Goal: Task Accomplishment & Management: Use online tool/utility

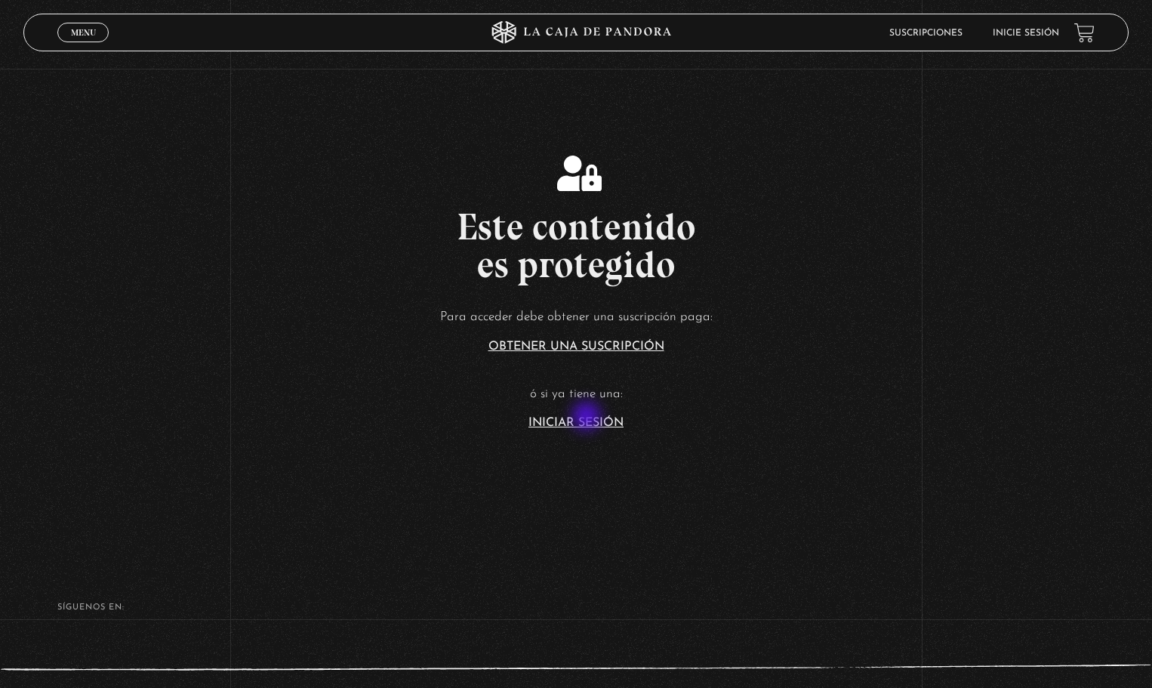
click at [588, 418] on link "Iniciar Sesión" at bounding box center [576, 423] width 95 height 12
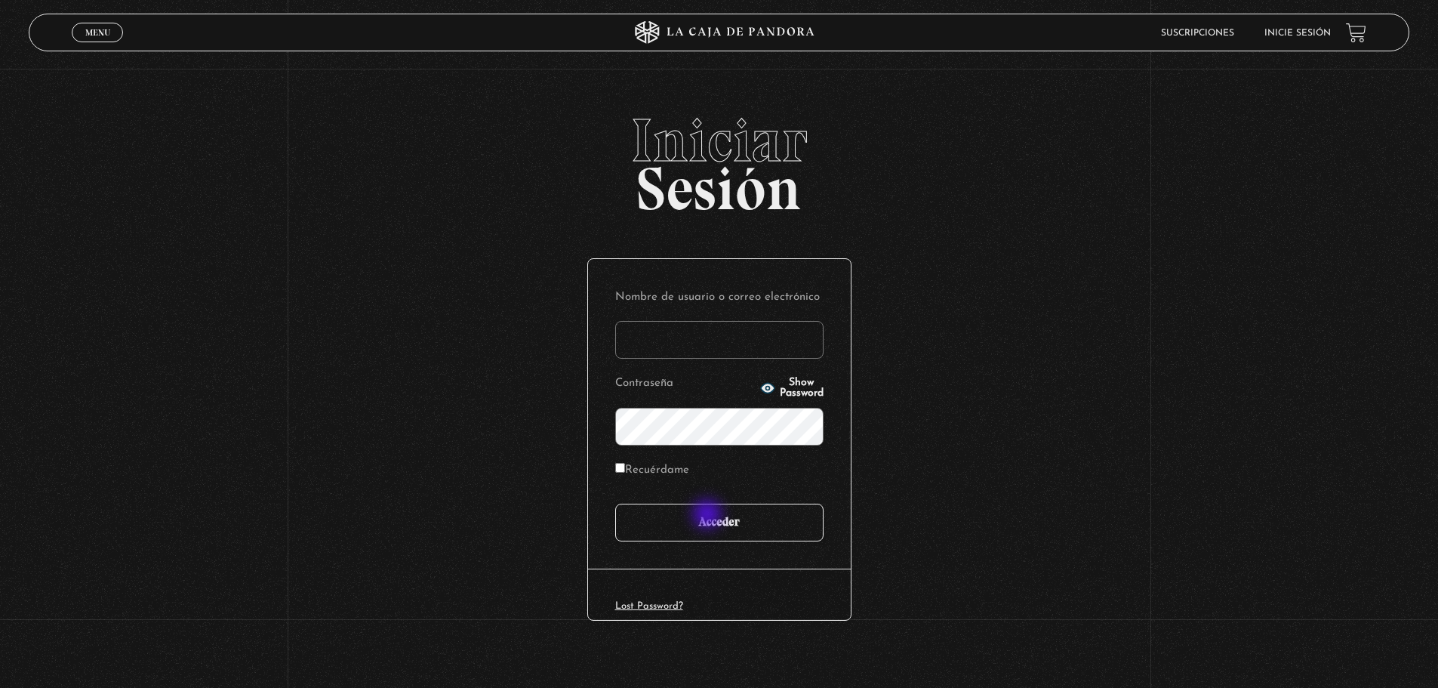
type input "kmurillocordero@gmail.com"
click at [711, 516] on input "Acceder" at bounding box center [719, 523] width 208 height 38
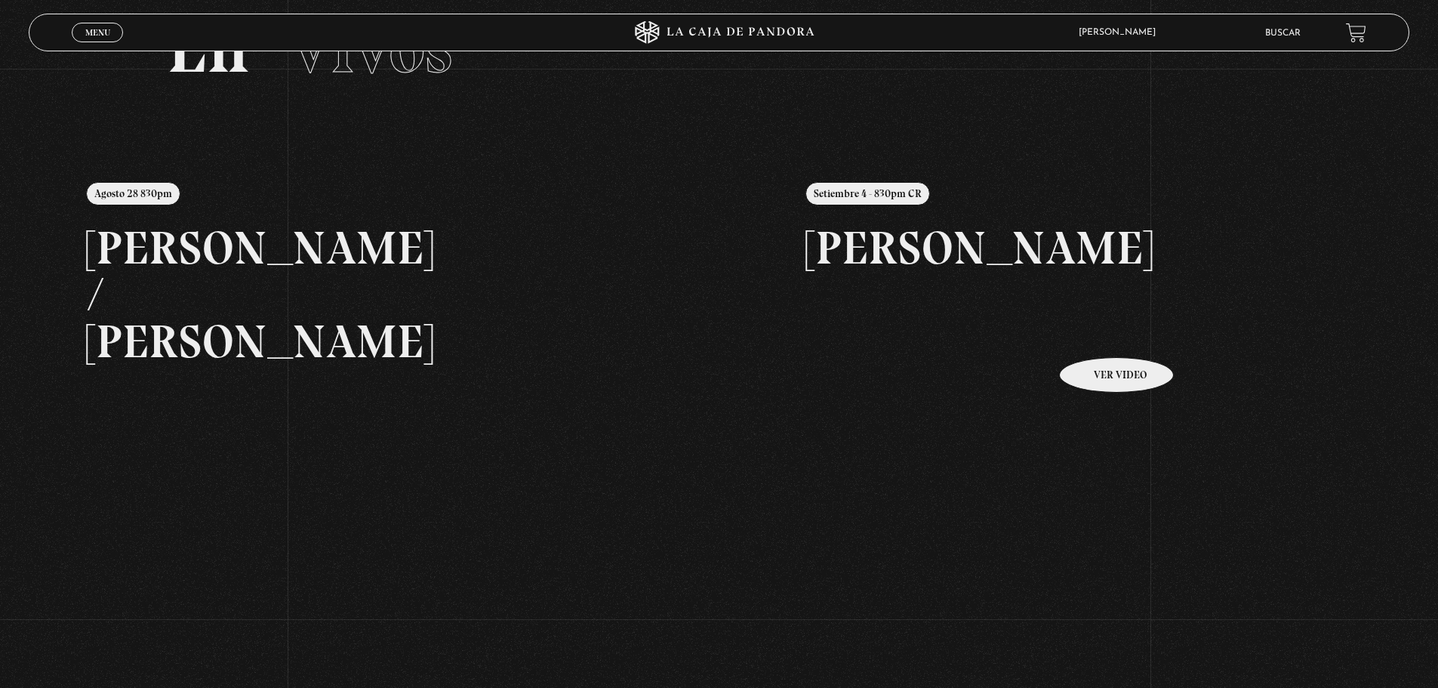
scroll to position [76, 0]
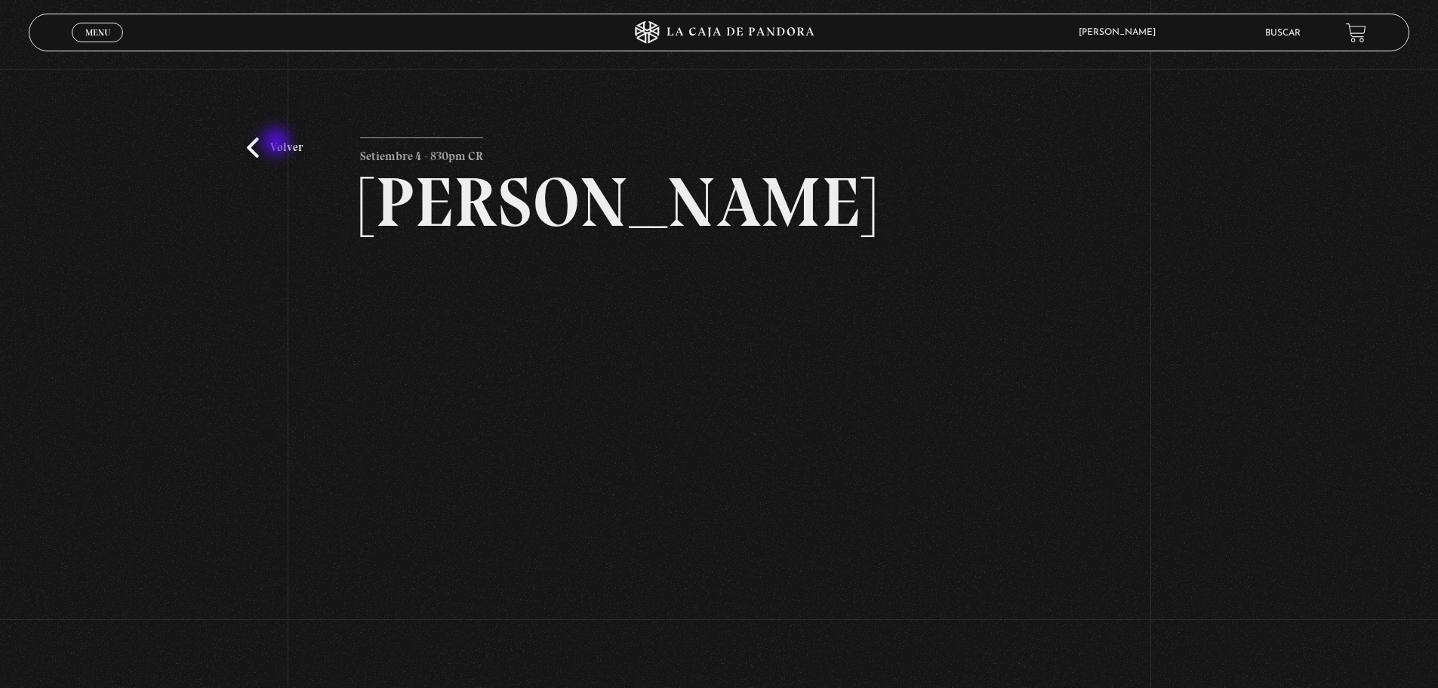
click at [278, 143] on link "Volver" at bounding box center [275, 147] width 56 height 20
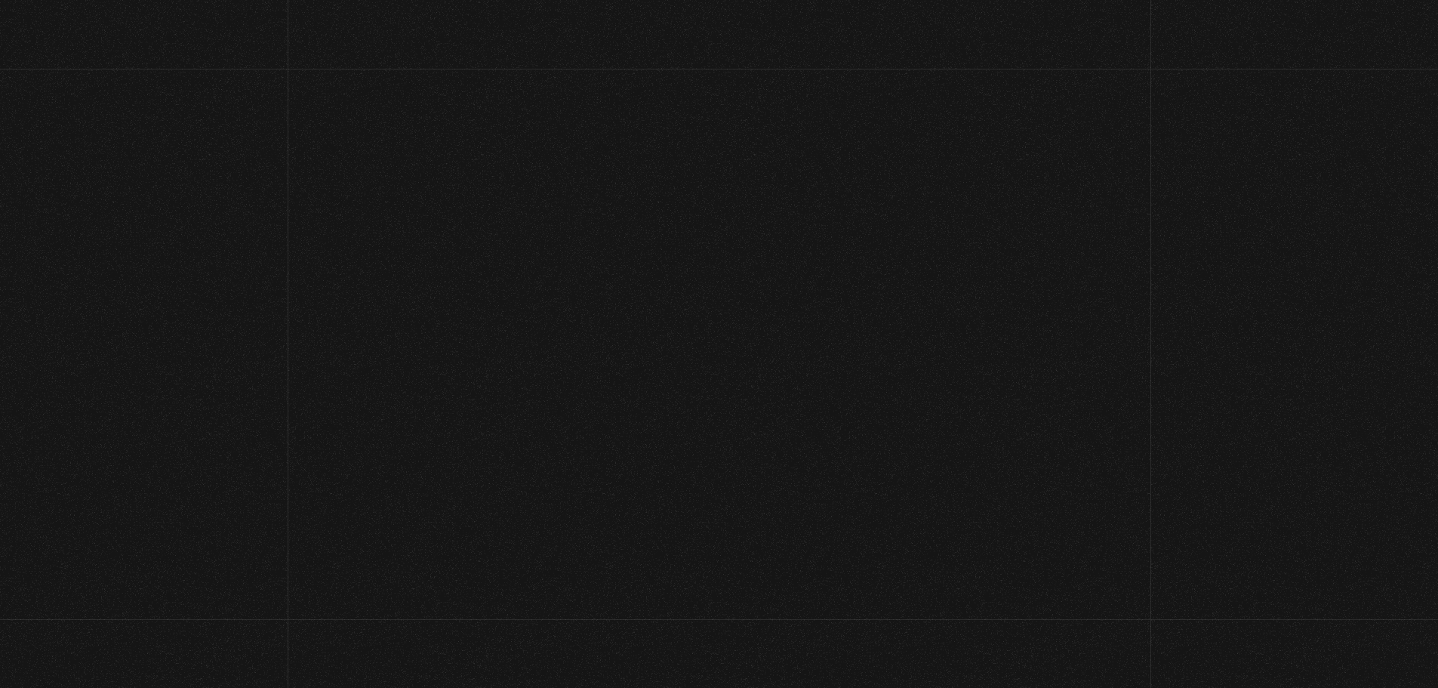
scroll to position [76, 0]
